Goal: Task Accomplishment & Management: Manage account settings

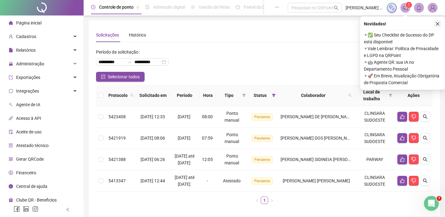
click at [437, 25] on icon "close" at bounding box center [438, 24] width 4 height 4
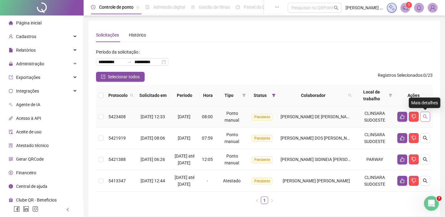
click at [428, 116] on icon "search" at bounding box center [425, 116] width 5 height 5
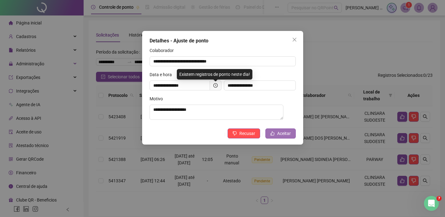
click at [283, 137] on span "Aceitar" at bounding box center [284, 133] width 14 height 7
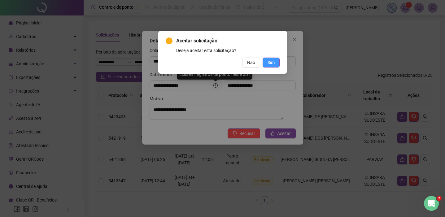
click at [272, 63] on span "Sim" at bounding box center [271, 62] width 7 height 7
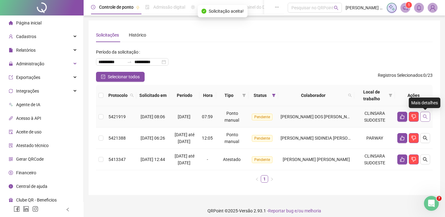
click at [426, 115] on icon "search" at bounding box center [425, 117] width 4 height 4
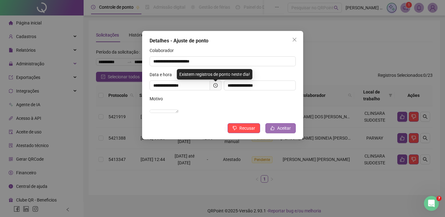
click at [280, 132] on span "Aceitar" at bounding box center [284, 128] width 14 height 7
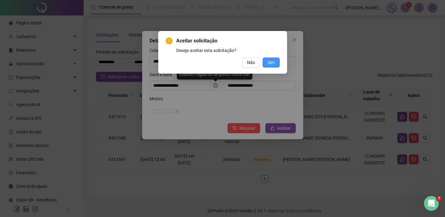
click at [271, 65] on span "Sim" at bounding box center [271, 62] width 7 height 7
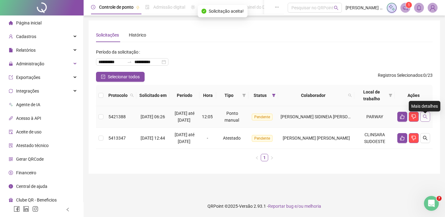
click at [428, 122] on button "button" at bounding box center [426, 117] width 10 height 10
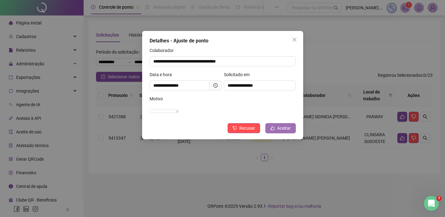
click at [277, 132] on span "Aceitar" at bounding box center [284, 128] width 14 height 7
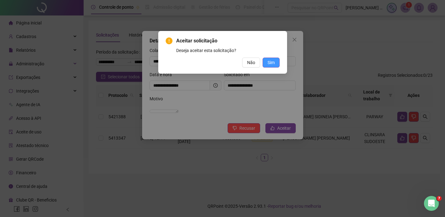
click at [272, 66] on span "Sim" at bounding box center [271, 62] width 7 height 7
